Goal: Navigation & Orientation: Find specific page/section

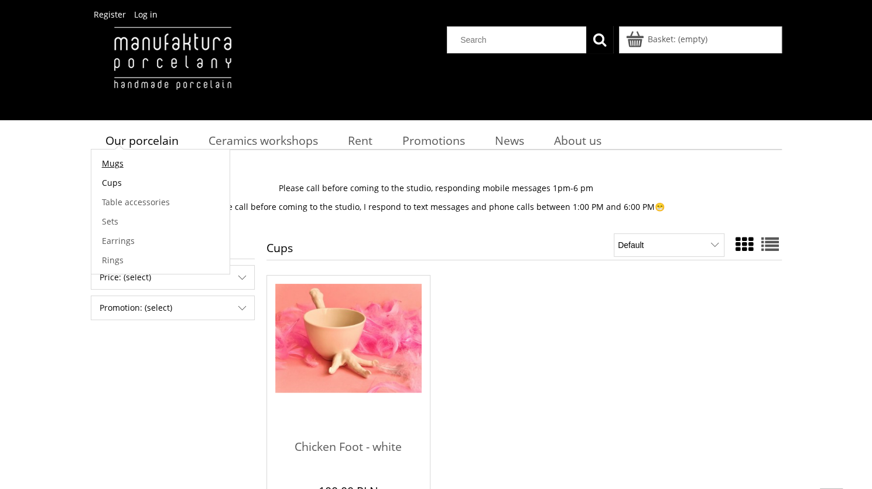
click at [118, 171] on link "Mugs" at bounding box center [160, 163] width 138 height 19
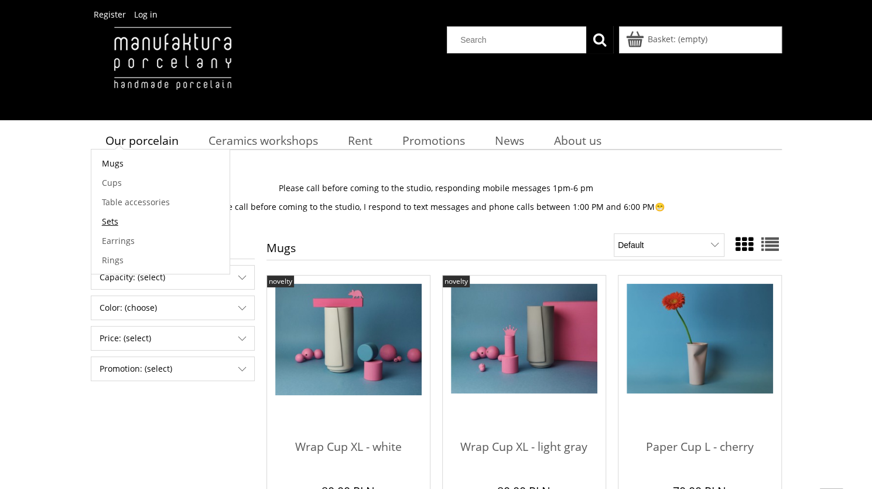
click at [112, 222] on font "Sets" at bounding box center [110, 221] width 16 height 11
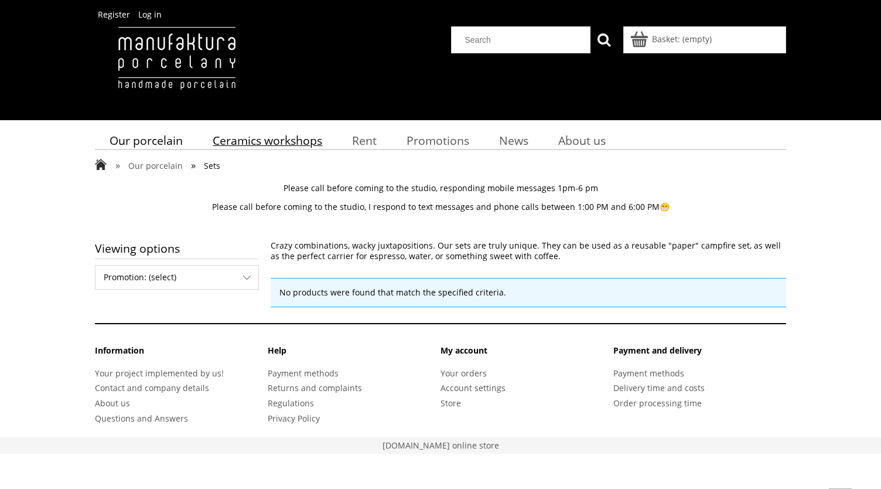
click at [288, 141] on font "Ceramics workshops" at bounding box center [268, 140] width 110 height 16
